Goal: Find specific page/section: Find specific page/section

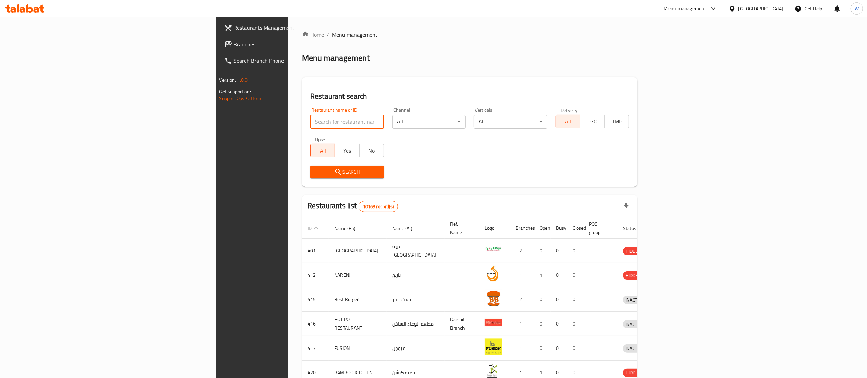
click at [317, 121] on input "search" at bounding box center [347, 122] width 74 height 14
paste input "657416"
type input "657416"
click at [320, 171] on span "Search" at bounding box center [347, 172] width 63 height 9
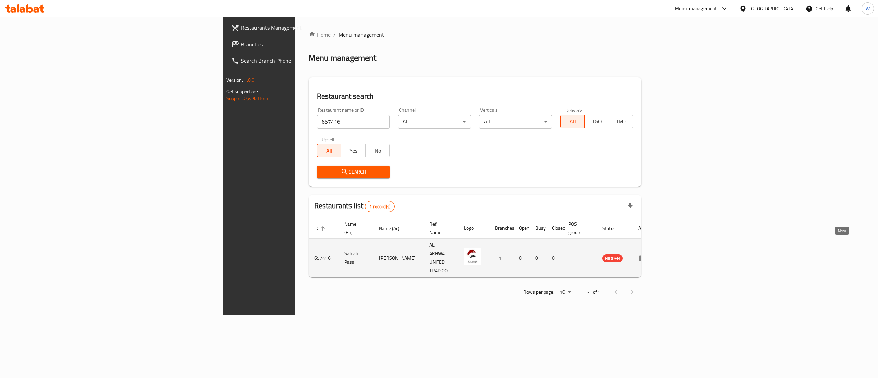
click at [646, 255] on icon "enhanced table" at bounding box center [642, 258] width 8 height 6
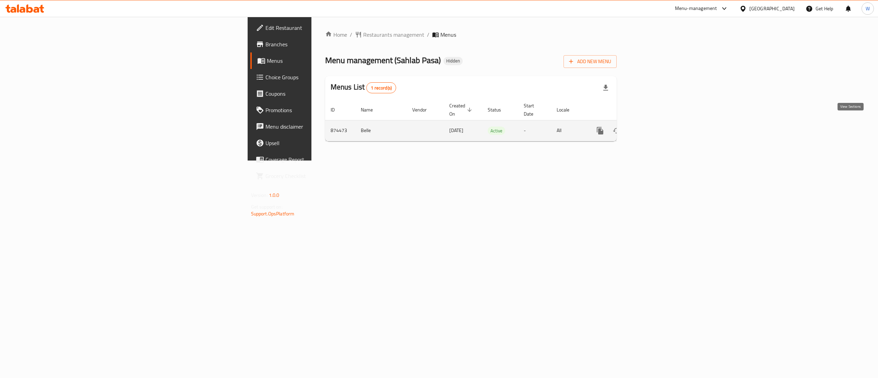
click at [653, 127] on icon "enhanced table" at bounding box center [649, 131] width 8 height 8
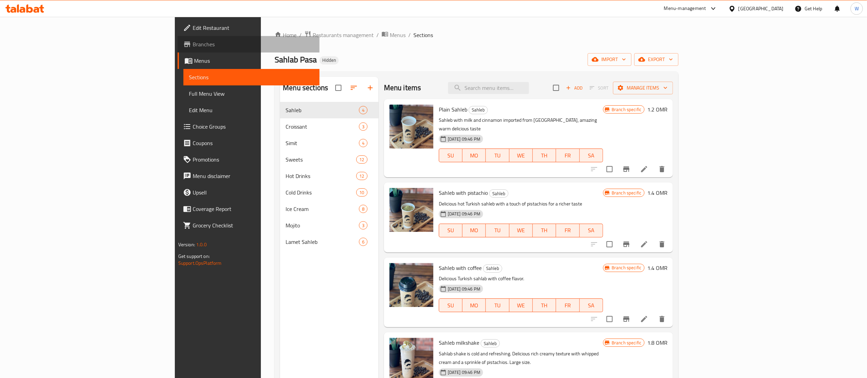
click at [193, 43] on span "Branches" at bounding box center [253, 44] width 121 height 8
